Goal: Task Accomplishment & Management: Use online tool/utility

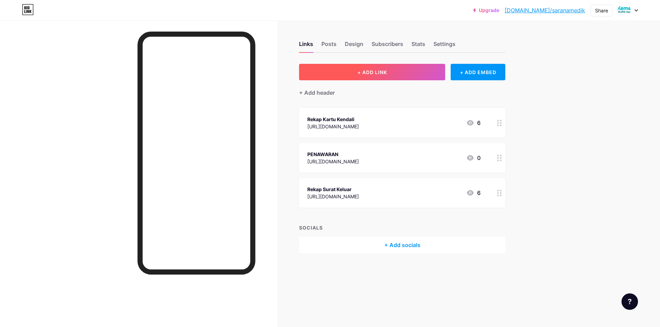
click at [353, 64] on button "+ ADD LINK" at bounding box center [372, 72] width 146 height 16
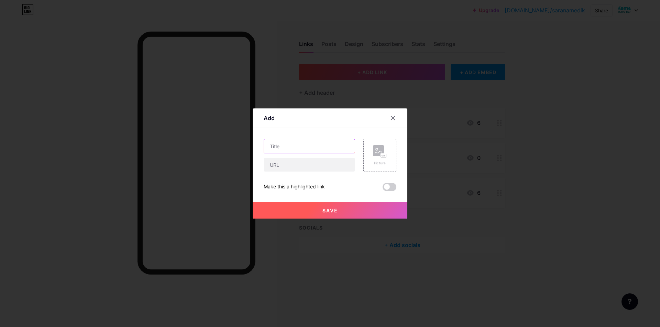
click at [315, 144] on input "text" at bounding box center [309, 147] width 91 height 14
type input "Surat Masuk PSM"
click at [315, 161] on input "text" at bounding box center [309, 165] width 91 height 14
paste input "[URL][DOMAIN_NAME]"
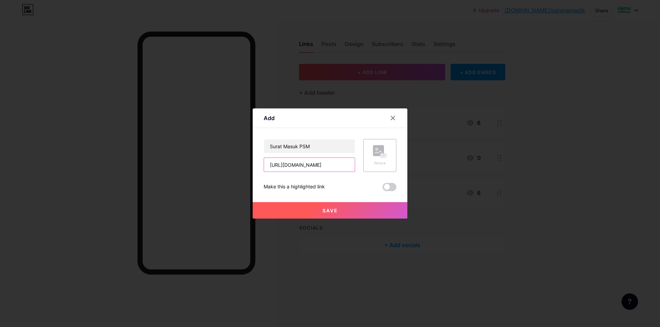
type input "[URL][DOMAIN_NAME]"
click at [358, 211] on button "Save" at bounding box center [330, 210] width 155 height 16
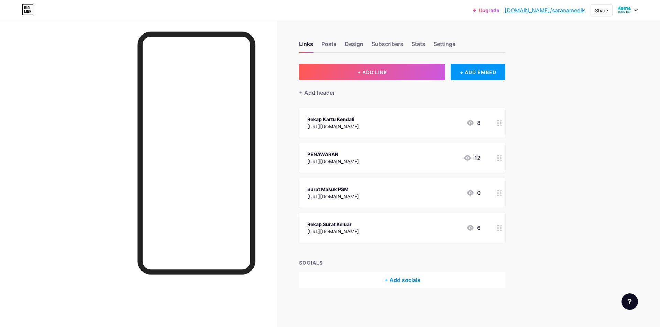
click at [359, 193] on div "[URL][DOMAIN_NAME]" at bounding box center [333, 196] width 52 height 7
click at [389, 107] on div at bounding box center [393, 111] width 12 height 12
click at [344, 194] on div "[URL][DOMAIN_NAME]" at bounding box center [333, 196] width 52 height 7
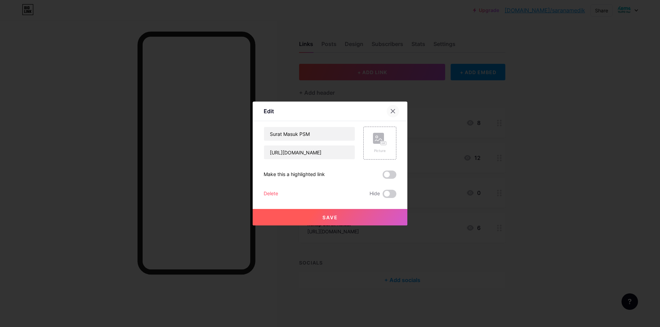
click at [395, 109] on icon at bounding box center [392, 111] width 5 height 5
